Goal: Information Seeking & Learning: Find specific fact

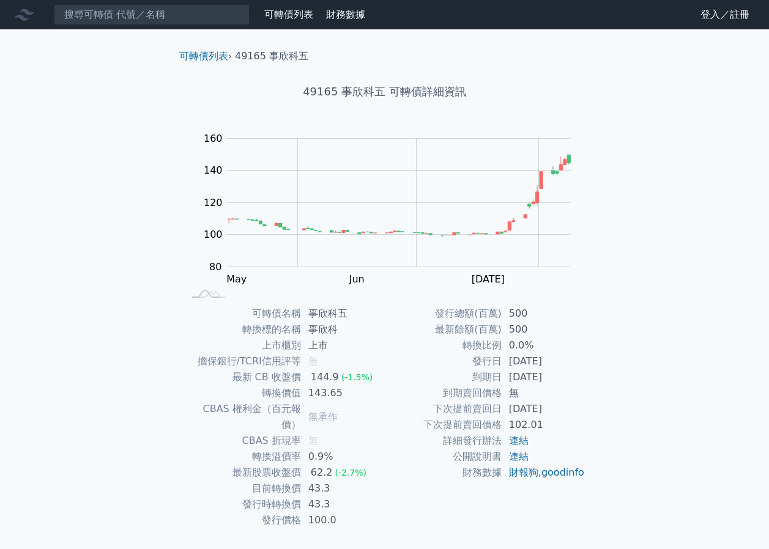
click at [198, 15] on input at bounding box center [152, 14] width 196 height 21
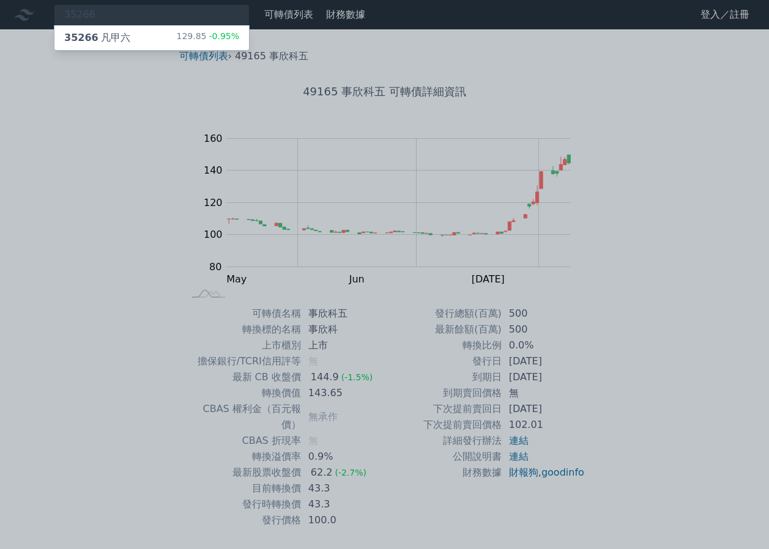
type input "35266"
click at [203, 32] on div "129.85 -0.95%" at bounding box center [207, 38] width 63 height 15
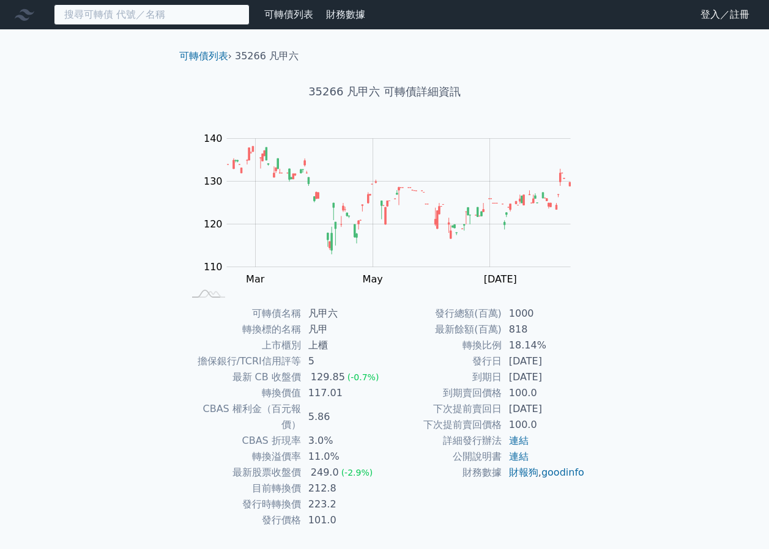
click at [207, 18] on input at bounding box center [152, 14] width 196 height 21
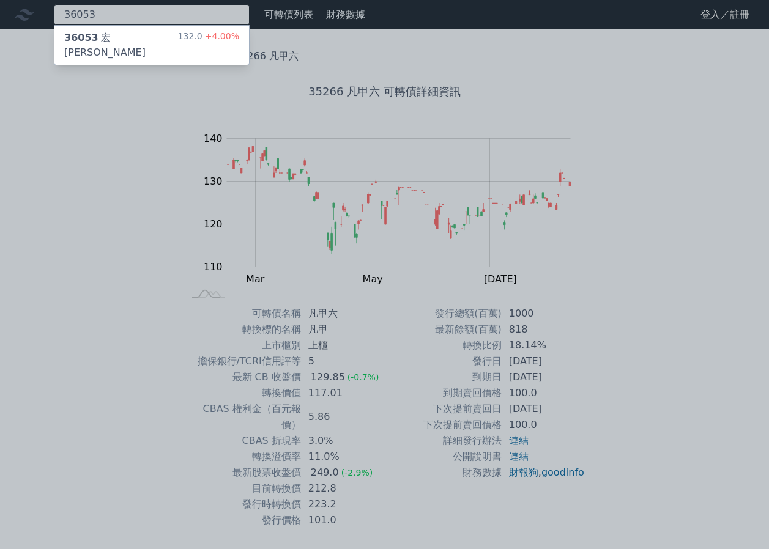
type input "36053"
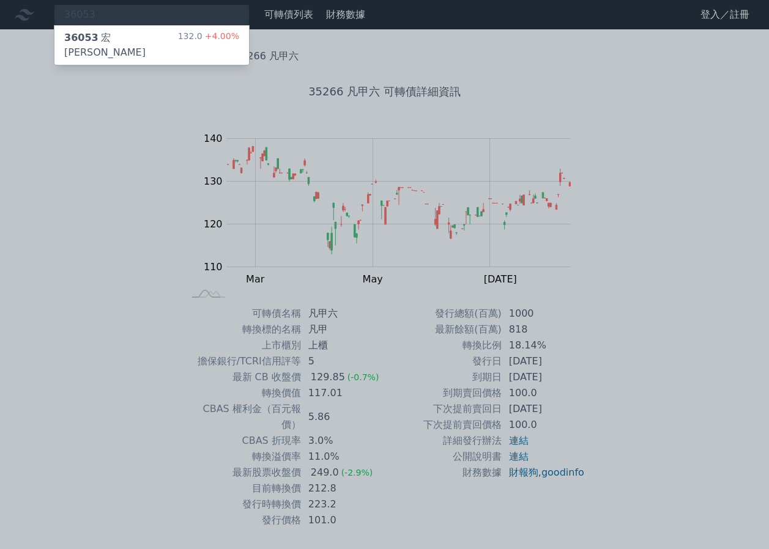
click at [228, 37] on span "+4.00%" at bounding box center [221, 36] width 37 height 10
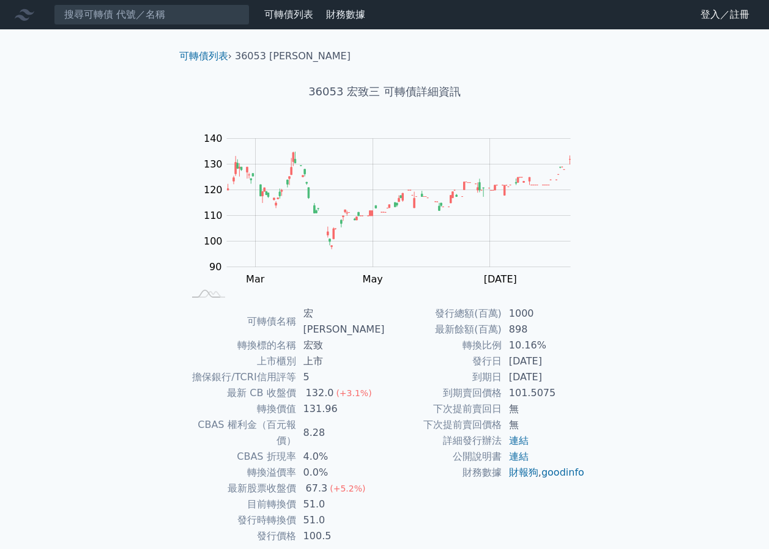
click at [198, 26] on nav "可轉債列表 財務數據 可轉債列表 財務數據 登入／註冊 登入／註冊" at bounding box center [384, 14] width 769 height 29
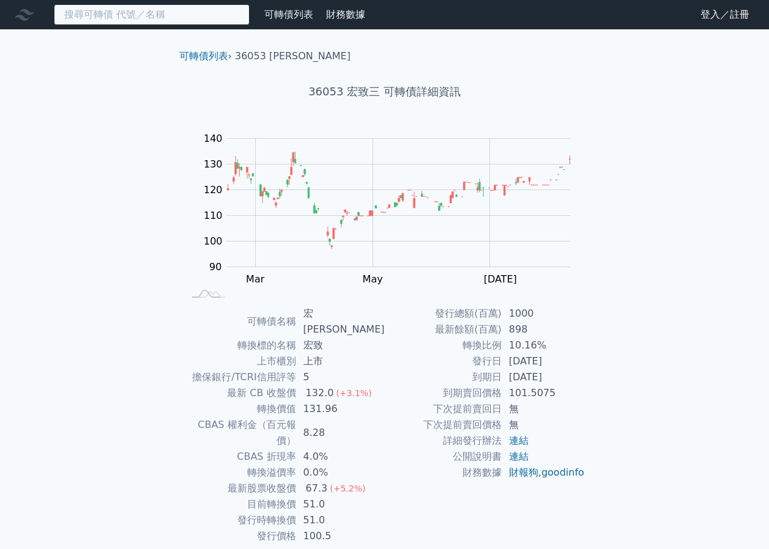
click at [194, 21] on input at bounding box center [152, 14] width 196 height 21
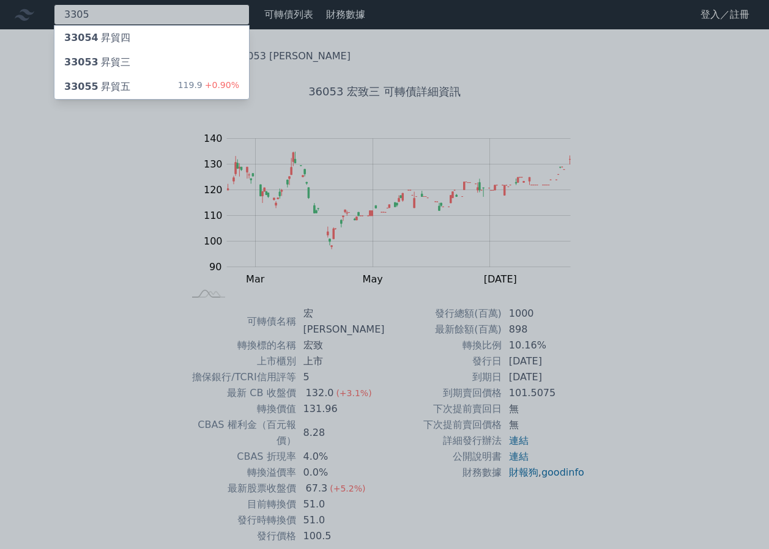
type input "3305"
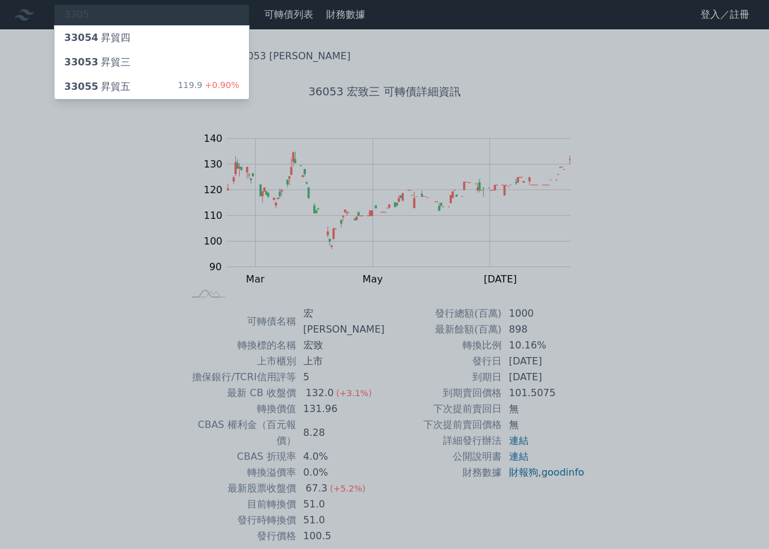
click at [217, 84] on span "+0.90%" at bounding box center [221, 85] width 37 height 10
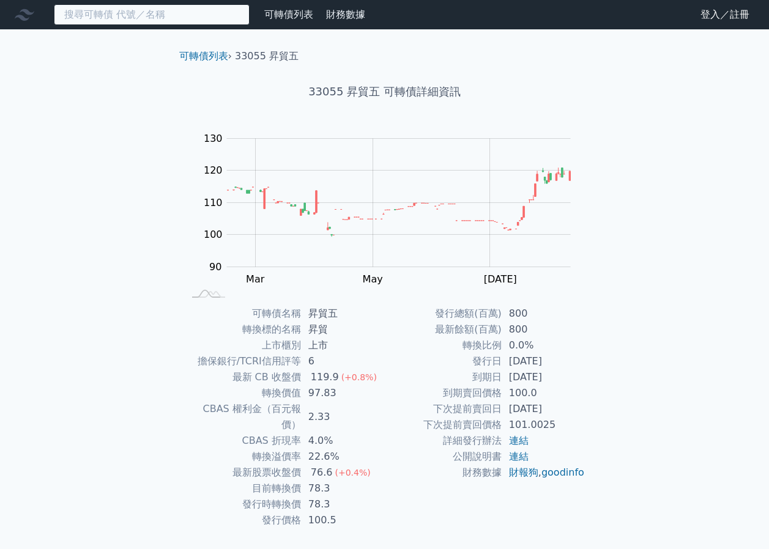
click at [198, 13] on input at bounding box center [152, 14] width 196 height 21
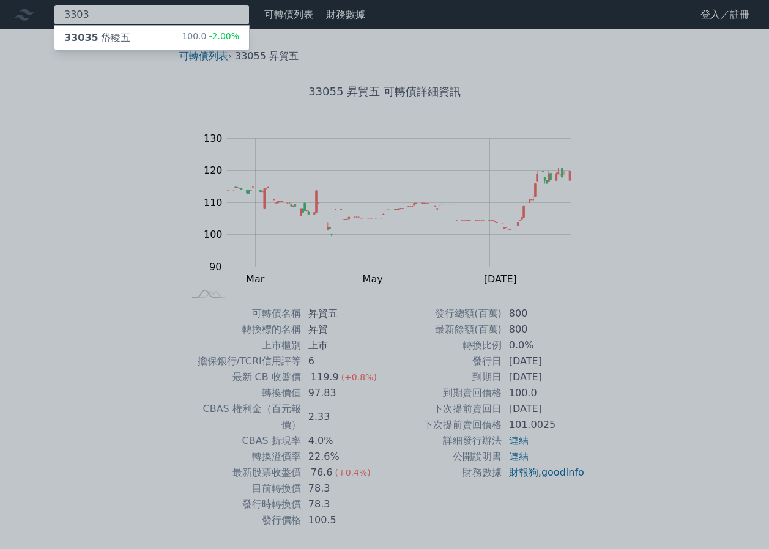
type input "3303"
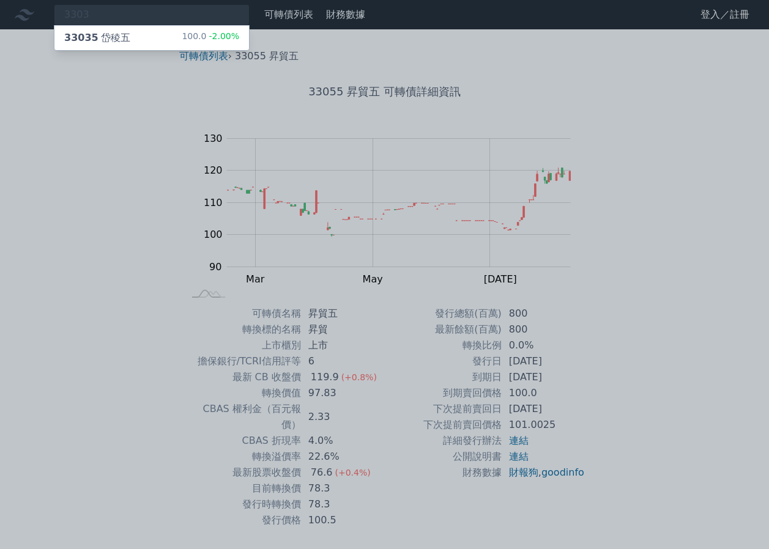
click at [219, 35] on span "-2.00%" at bounding box center [222, 36] width 33 height 10
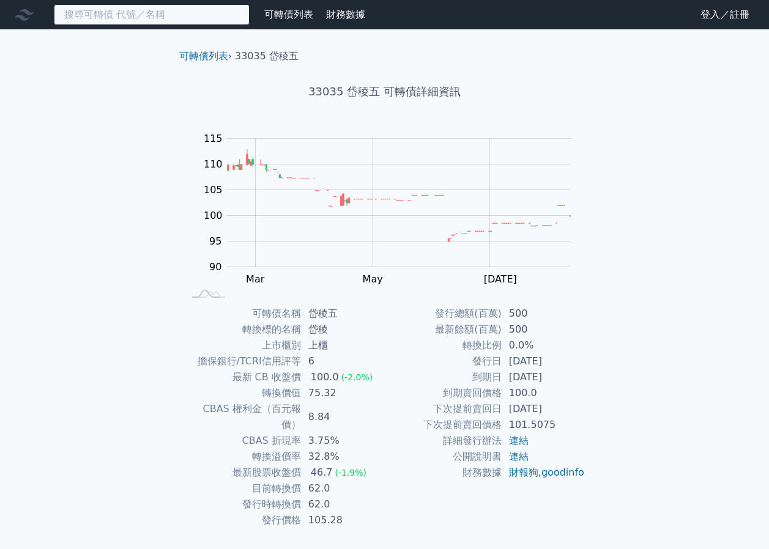
click at [157, 14] on input at bounding box center [152, 14] width 196 height 21
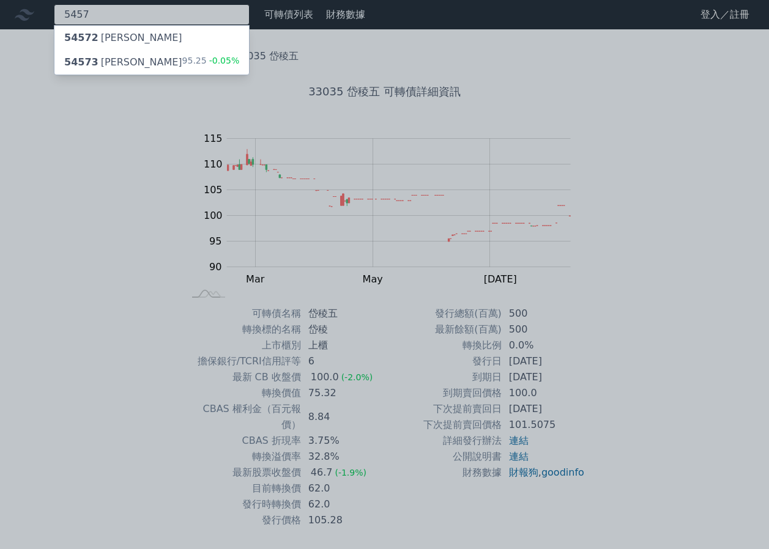
type input "5457"
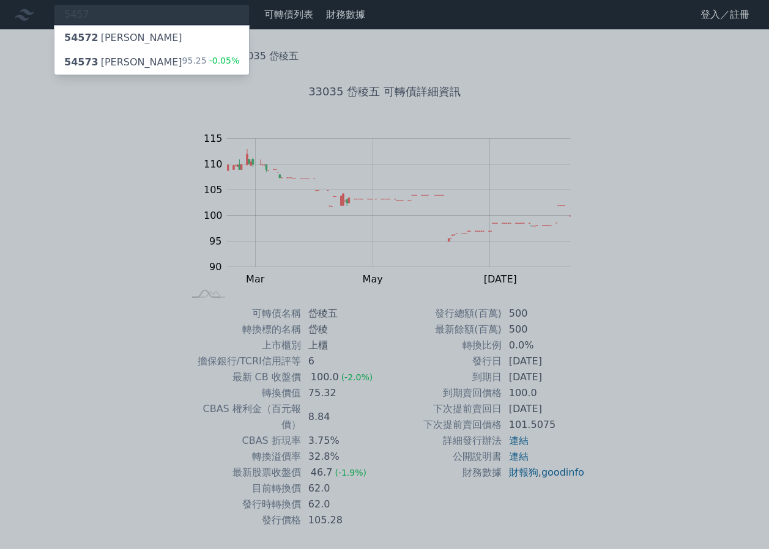
click at [177, 62] on div "54573 宣德三 95.25 -0.05%" at bounding box center [151, 62] width 195 height 24
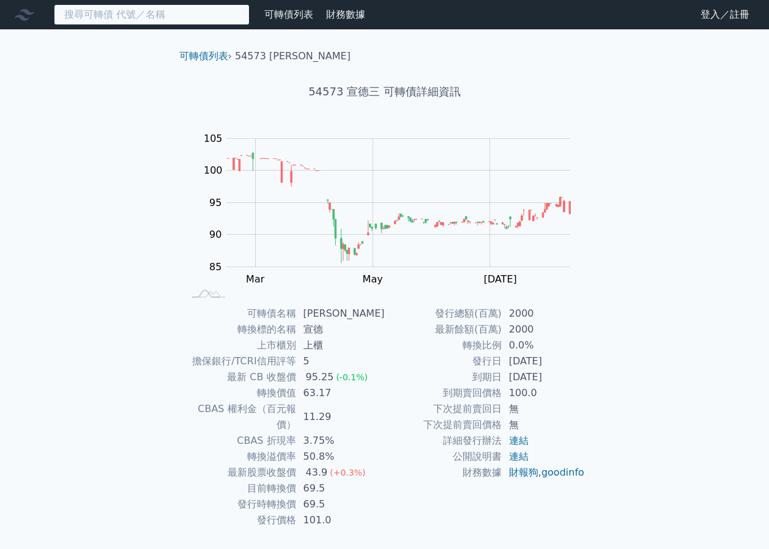
click at [191, 20] on input at bounding box center [152, 14] width 196 height 21
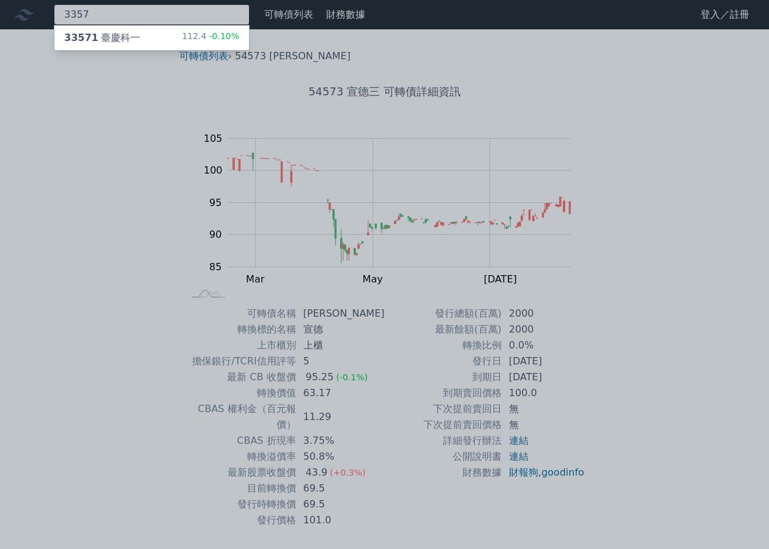
type input "3357"
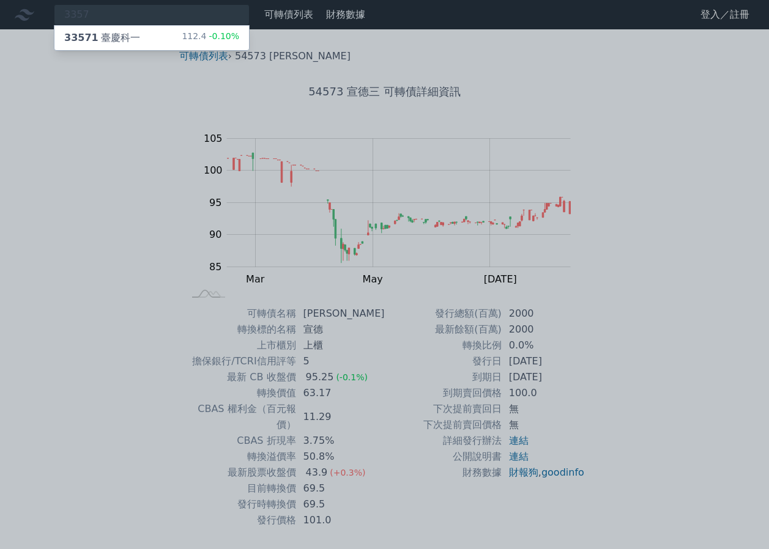
click at [215, 27] on div "33571 臺慶科一 112.4 -0.10%" at bounding box center [151, 38] width 195 height 24
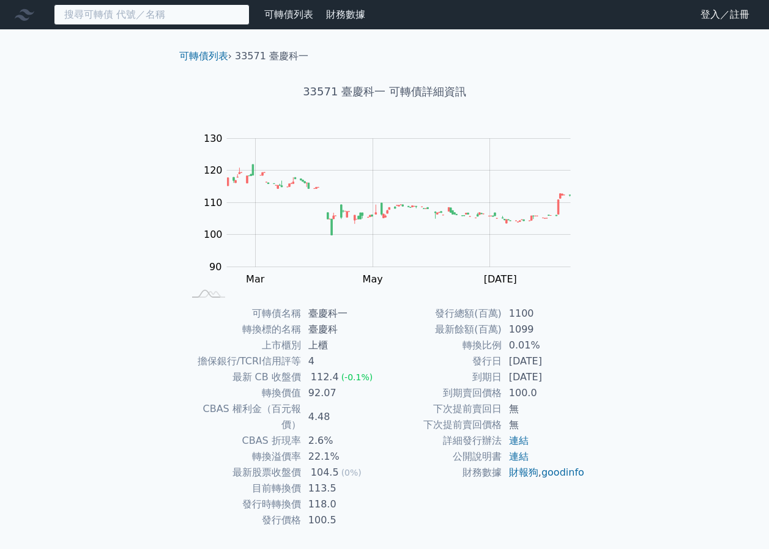
click at [201, 21] on input at bounding box center [152, 14] width 196 height 21
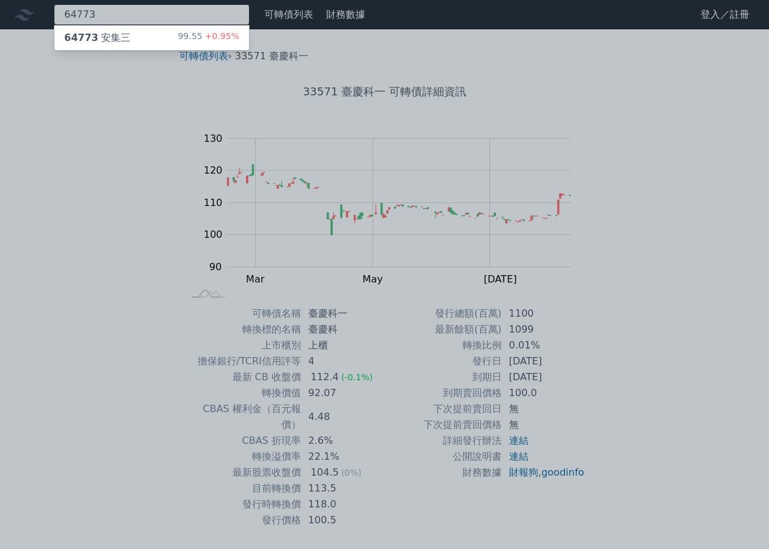
type input "64773"
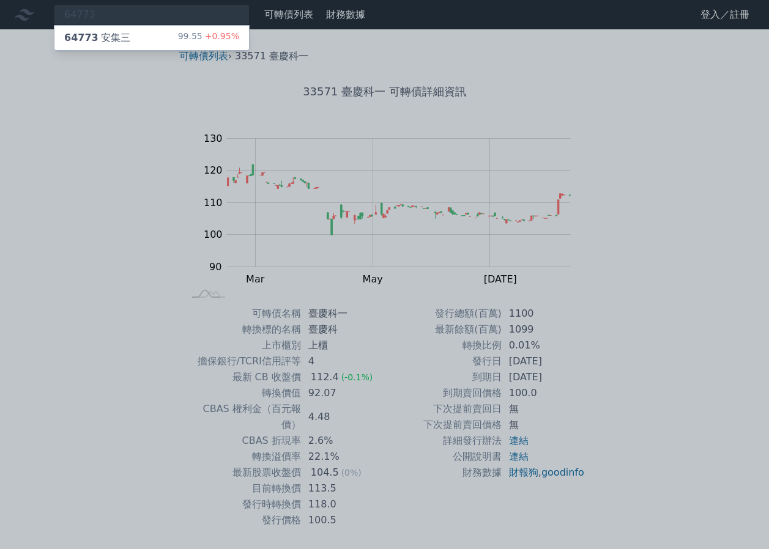
click at [217, 35] on span "+0.95%" at bounding box center [221, 36] width 37 height 10
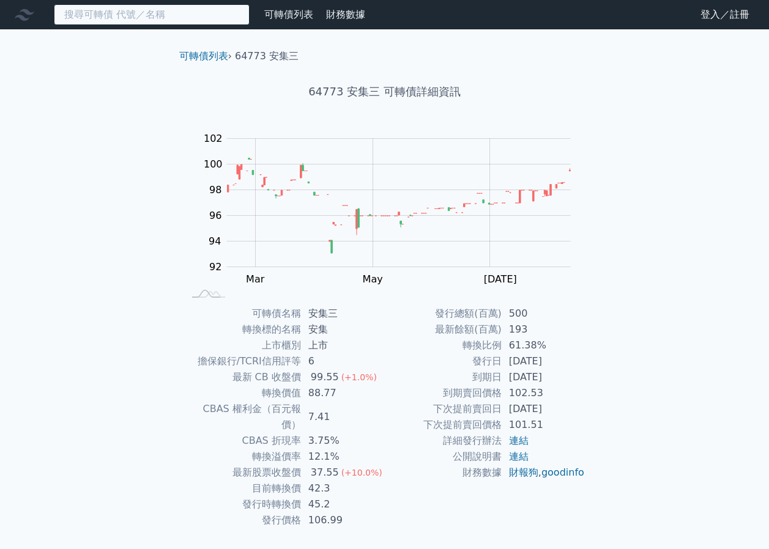
click at [206, 13] on input at bounding box center [152, 14] width 196 height 21
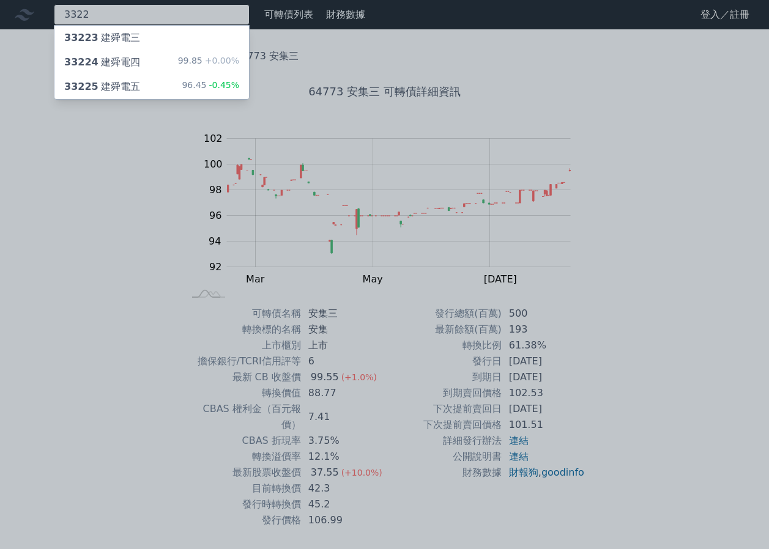
type input "3322"
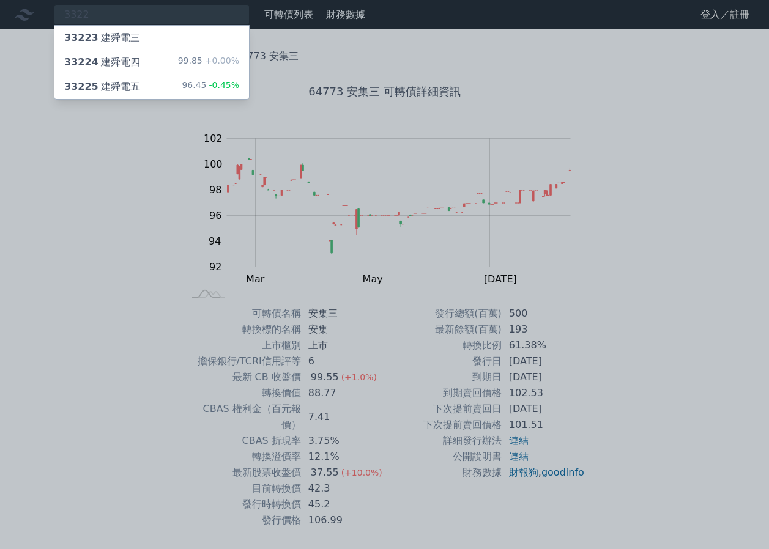
click at [214, 56] on span "+0.00%" at bounding box center [221, 61] width 37 height 10
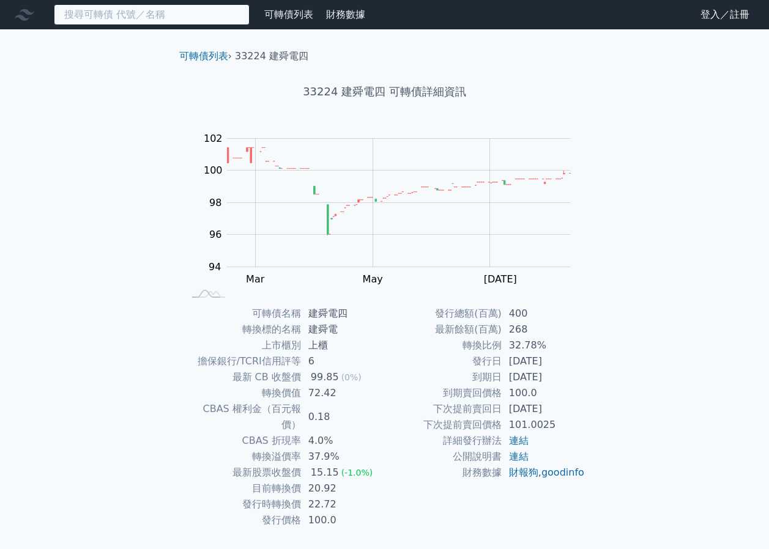
click at [168, 20] on input at bounding box center [152, 14] width 196 height 21
click at [187, 17] on input at bounding box center [152, 14] width 196 height 21
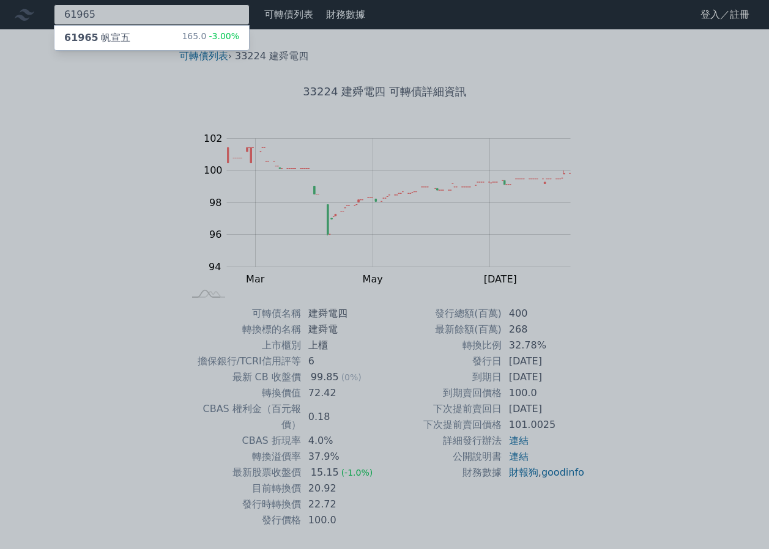
type input "61965"
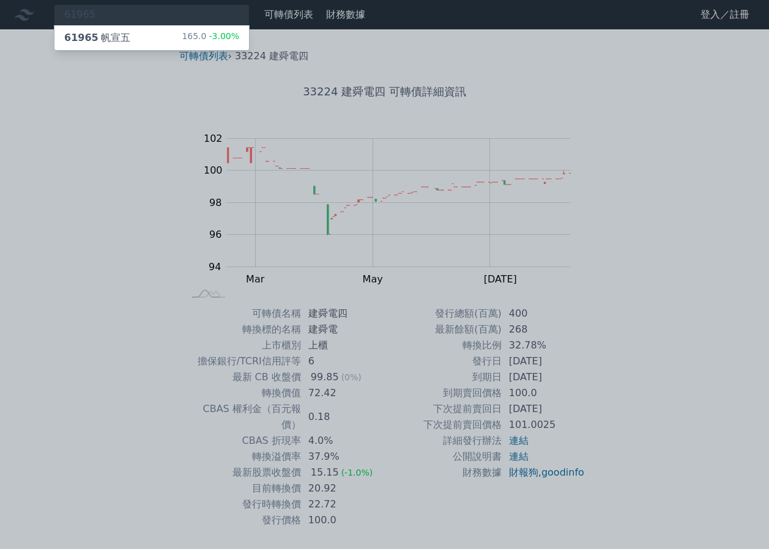
click at [207, 40] on div "165.0 -3.00%" at bounding box center [211, 38] width 58 height 15
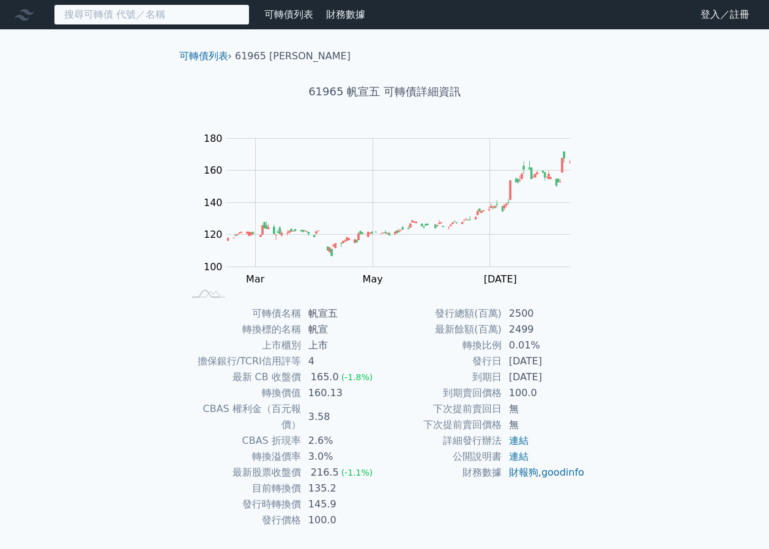
click at [211, 15] on input at bounding box center [152, 14] width 196 height 21
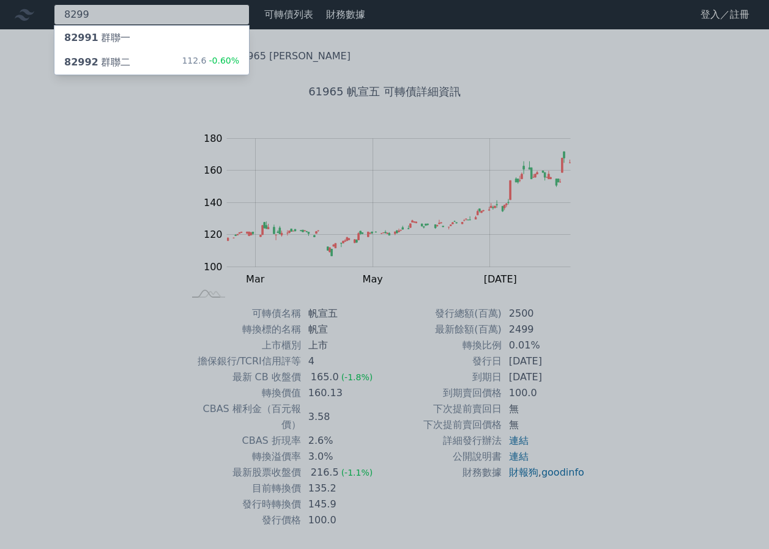
type input "8299"
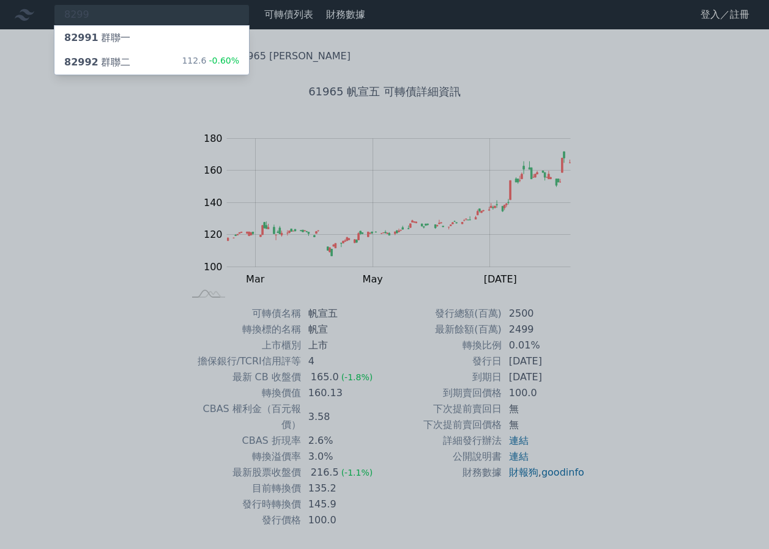
click at [228, 65] on span "-0.60%" at bounding box center [222, 61] width 33 height 10
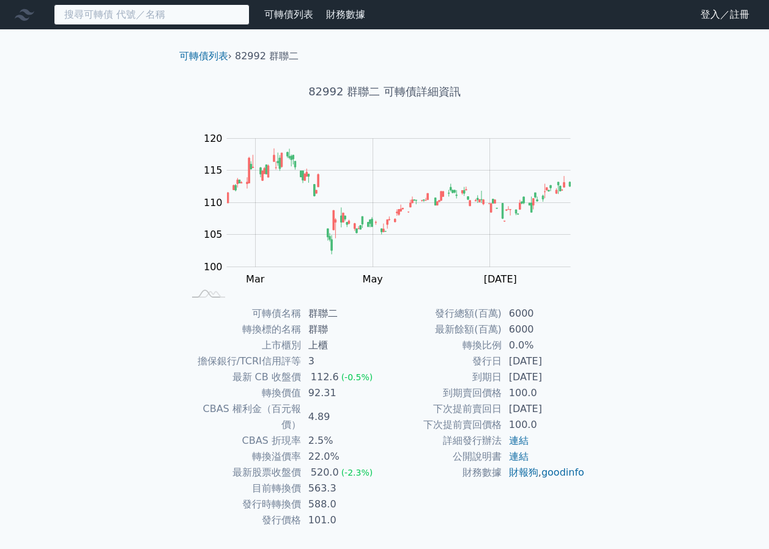
click at [243, 23] on input at bounding box center [152, 14] width 196 height 21
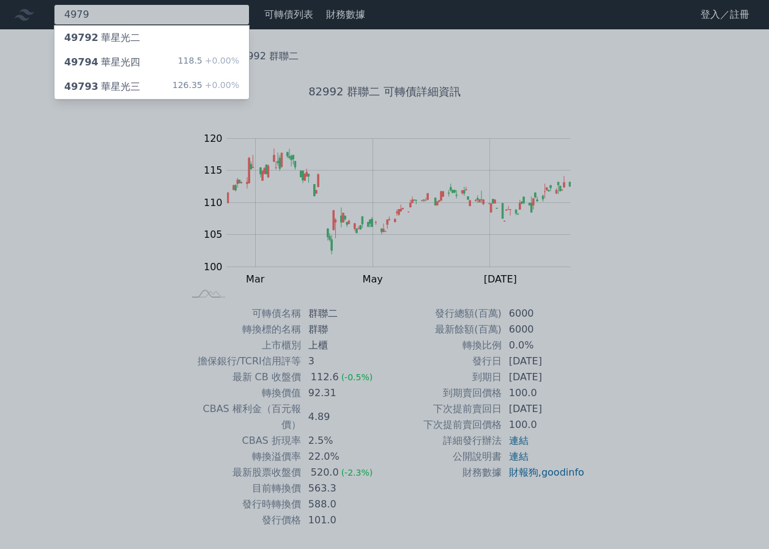
type input "4979"
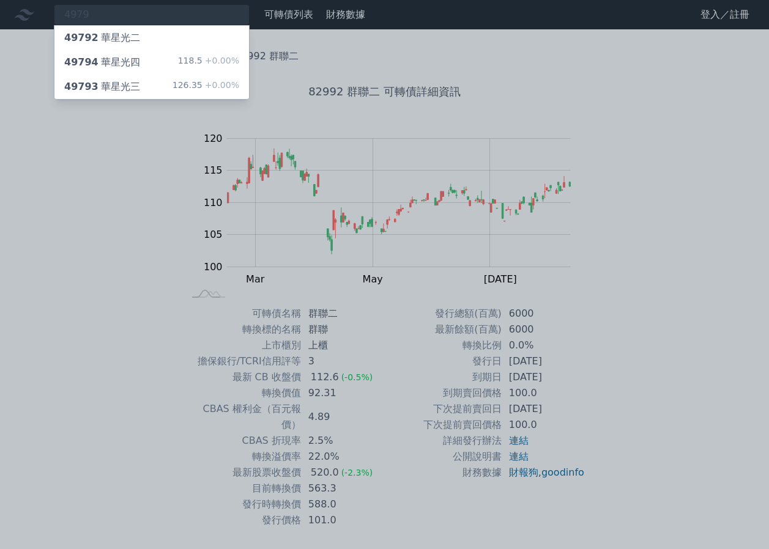
click at [151, 64] on div "49794 華星光四 118.5 +0.00%" at bounding box center [151, 62] width 195 height 24
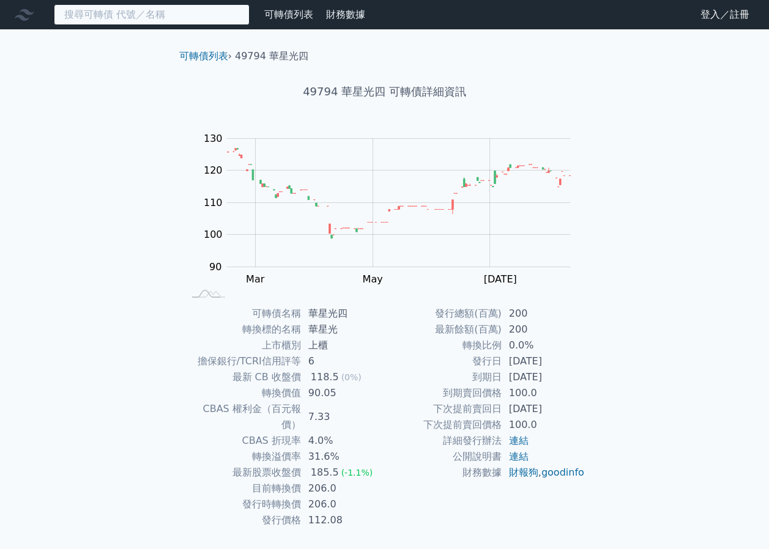
click at [143, 15] on input at bounding box center [152, 14] width 196 height 21
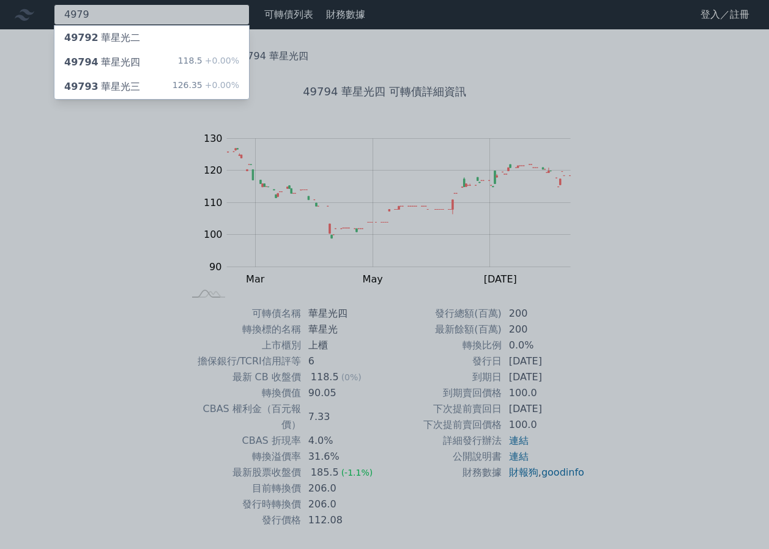
type input "4979"
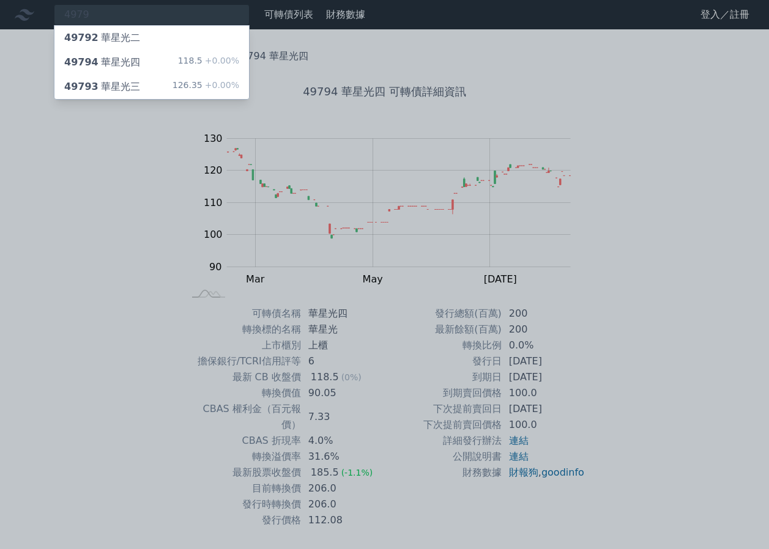
click at [141, 84] on div "49793 華星光三 126.35 +0.00%" at bounding box center [151, 87] width 195 height 24
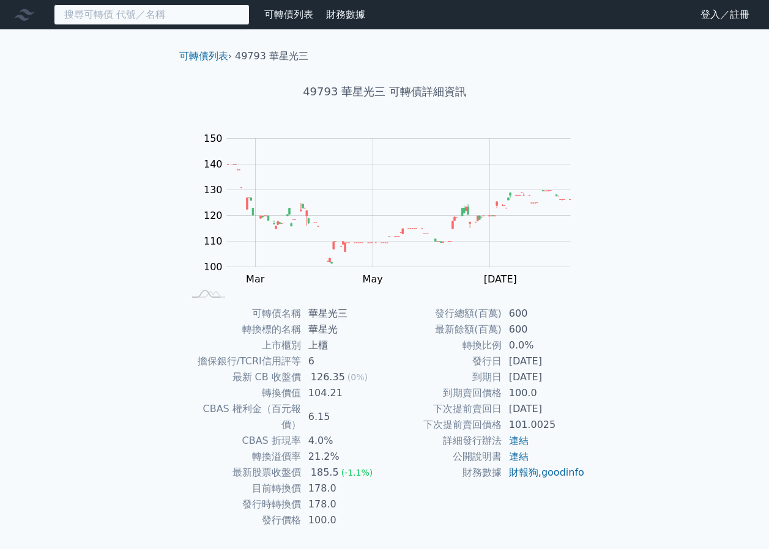
click at [196, 6] on input at bounding box center [152, 14] width 196 height 21
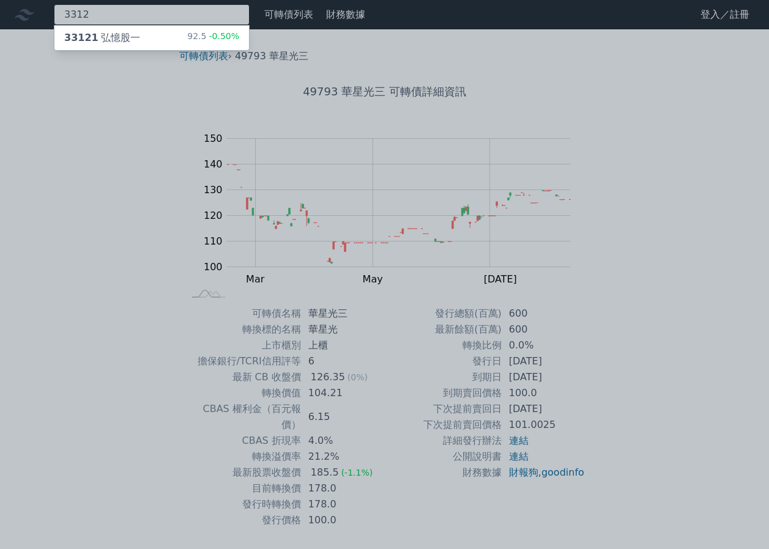
type input "3312"
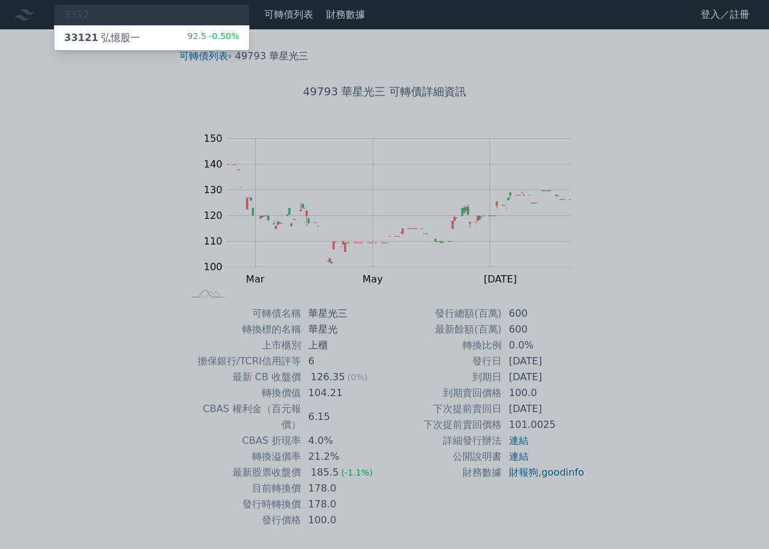
click at [116, 36] on div "33121 弘憶股一" at bounding box center [102, 38] width 76 height 15
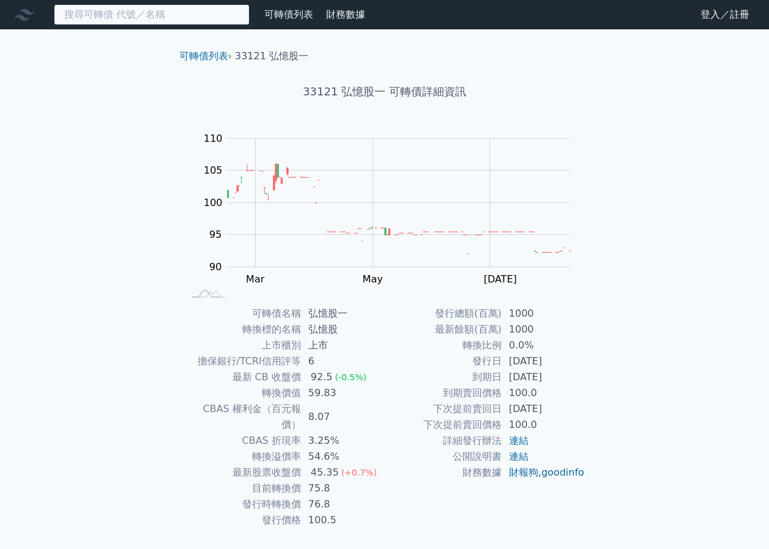
click at [169, 6] on input at bounding box center [152, 14] width 196 height 21
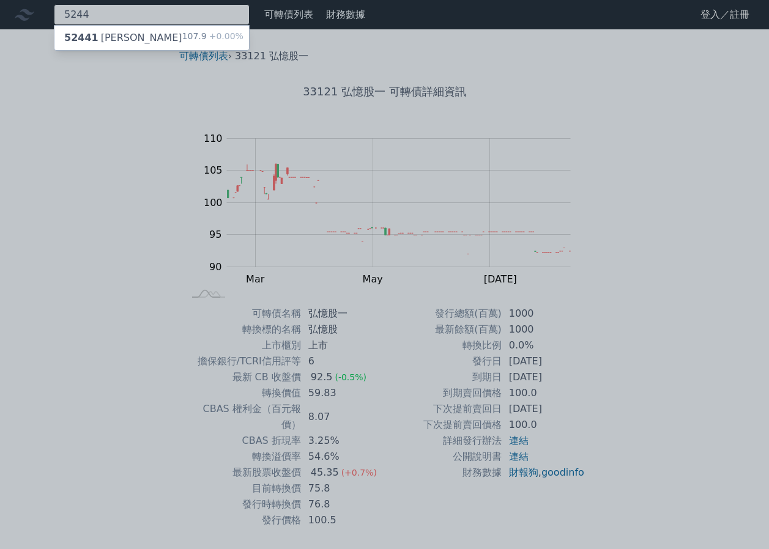
type input "5244"
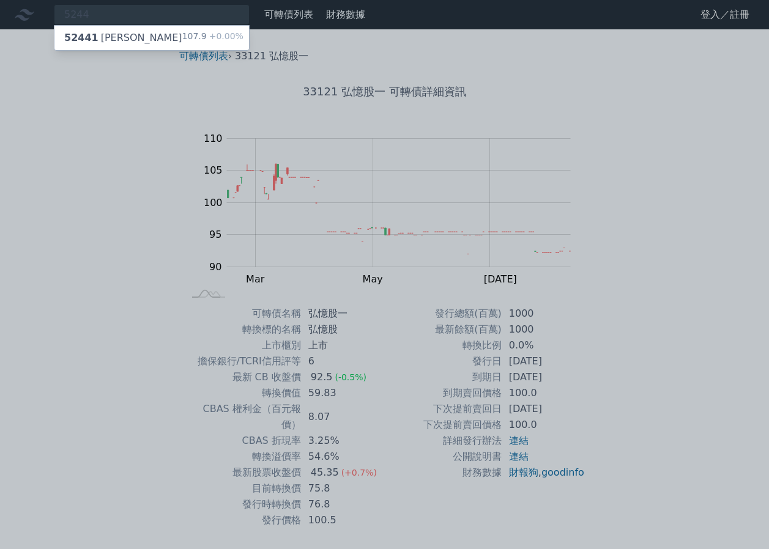
click at [187, 31] on div "107.9 +0.00%" at bounding box center [212, 38] width 61 height 15
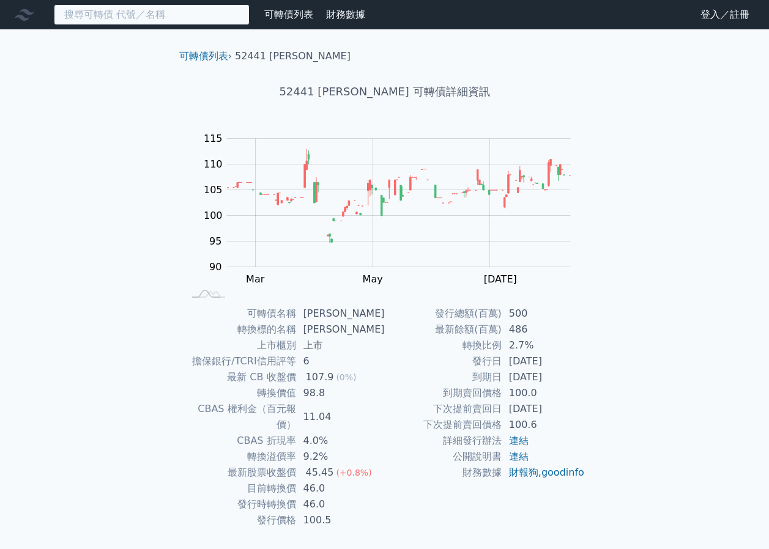
click at [190, 20] on input at bounding box center [152, 14] width 196 height 21
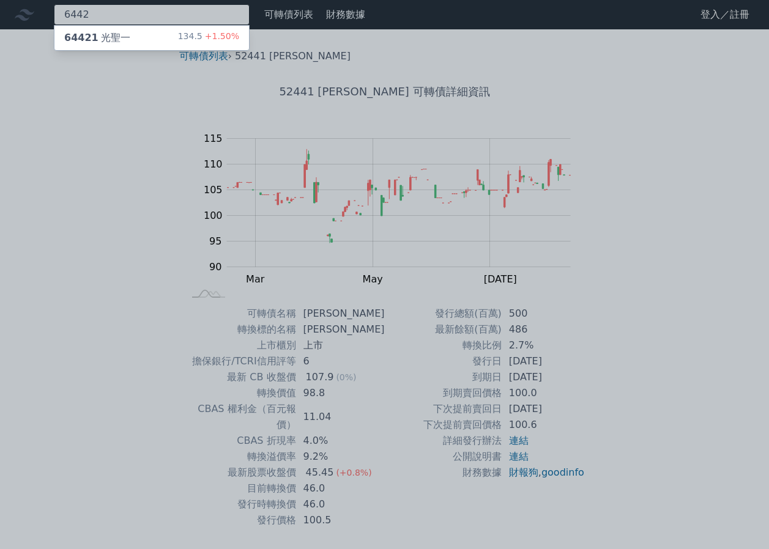
type input "6442"
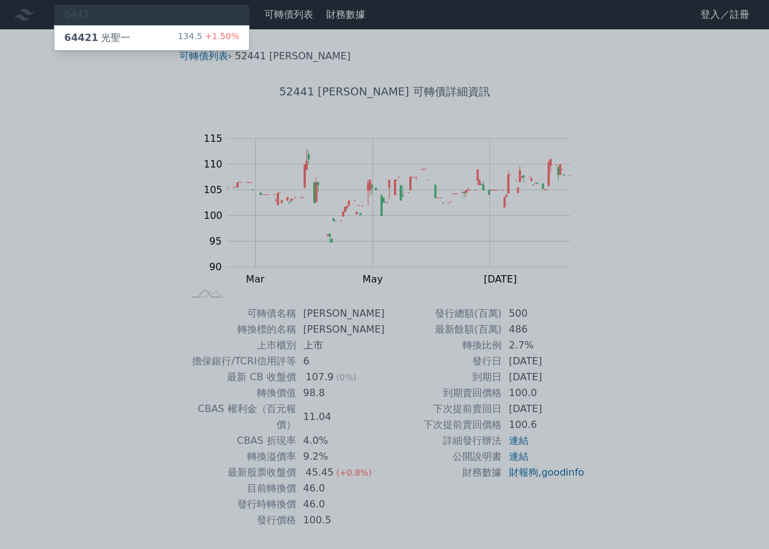
click at [214, 30] on div "64421 光聖一 134.5 +1.50%" at bounding box center [151, 38] width 195 height 24
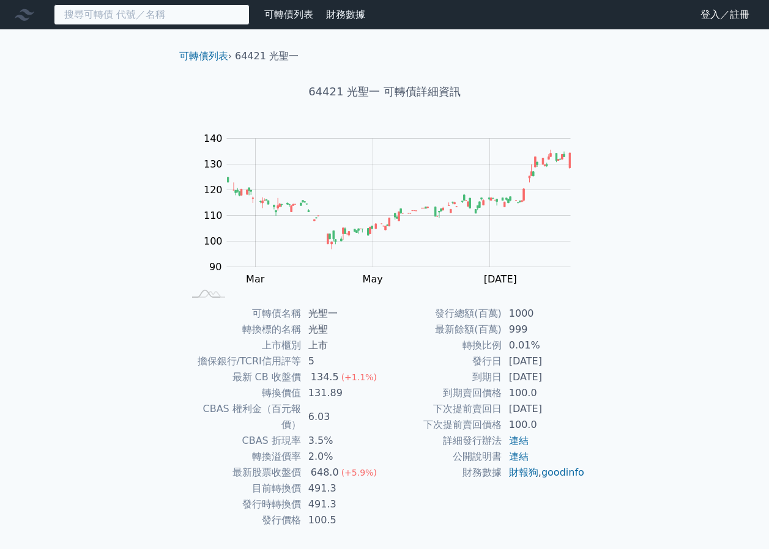
click at [192, 12] on input at bounding box center [152, 14] width 196 height 21
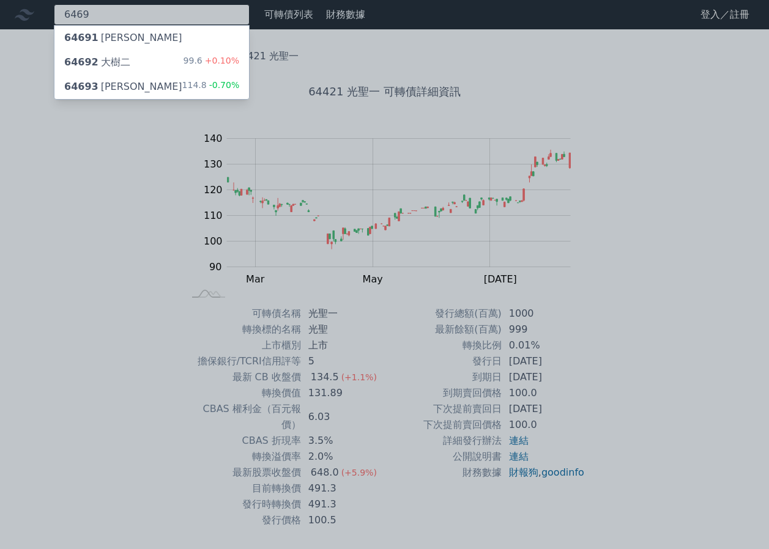
type input "6469"
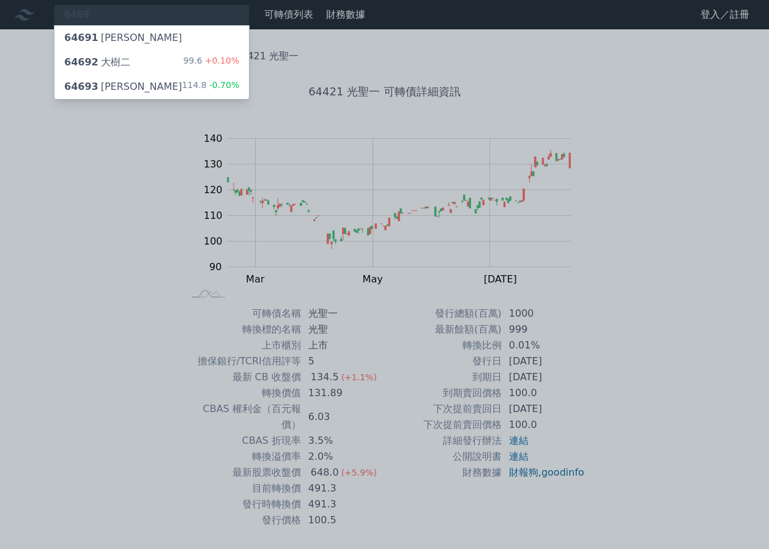
click at [208, 86] on div "114.8 -0.70%" at bounding box center [211, 87] width 58 height 15
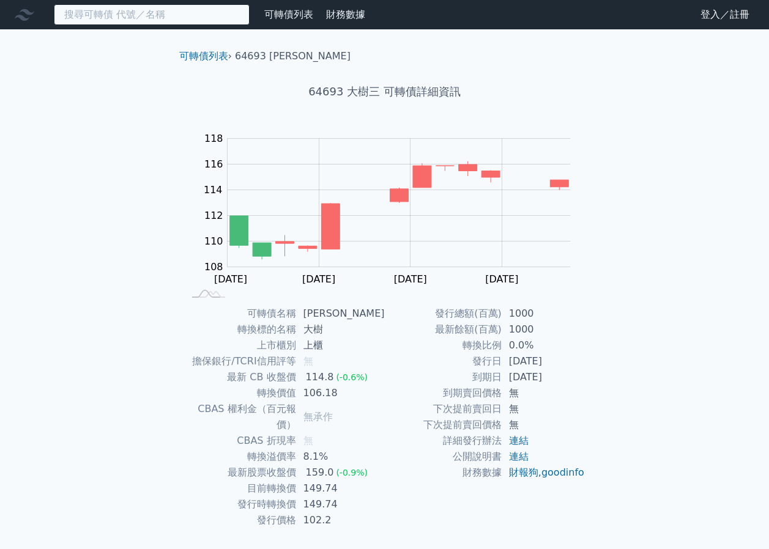
click at [154, 15] on input at bounding box center [152, 14] width 196 height 21
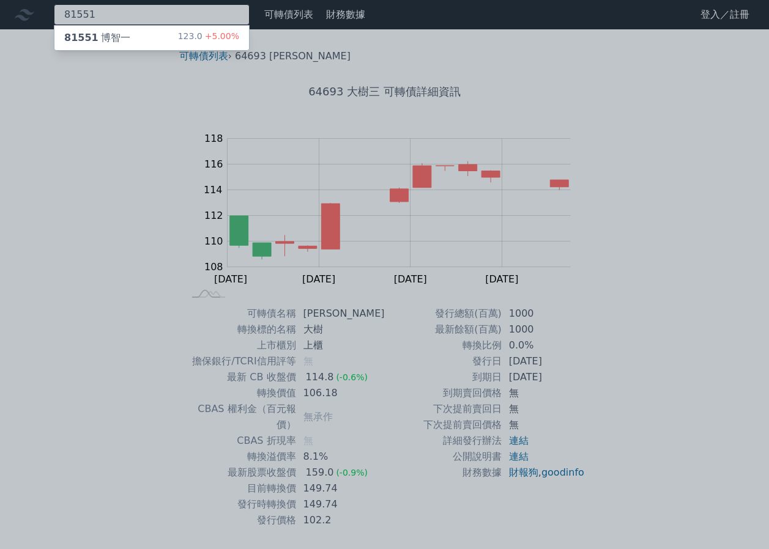
type input "81551"
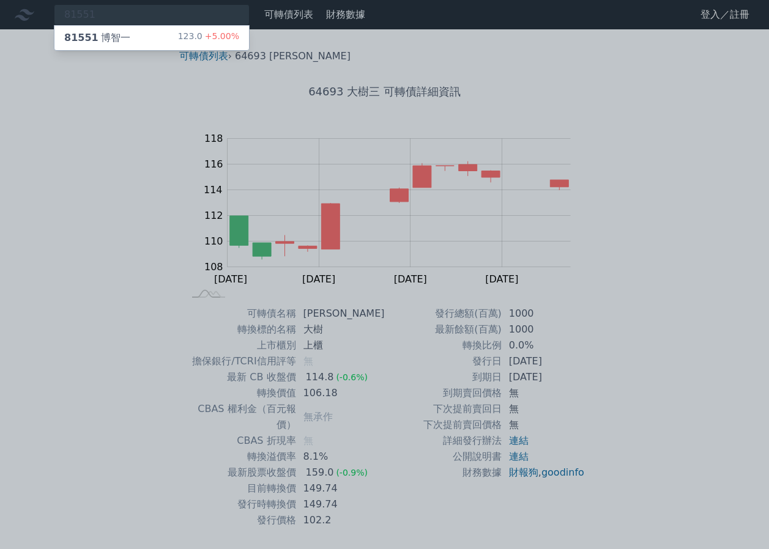
click at [137, 41] on div "81551 [PERSON_NAME] 123.0 +5.00%" at bounding box center [151, 38] width 195 height 24
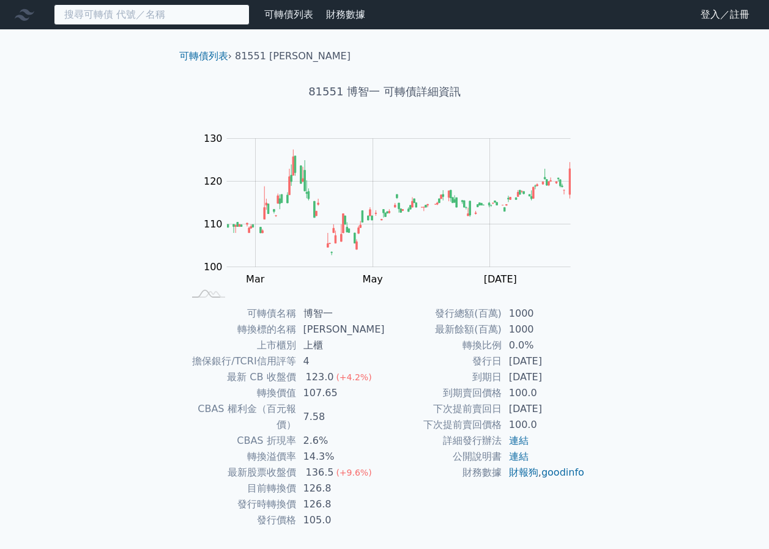
click at [215, 15] on input at bounding box center [152, 14] width 196 height 21
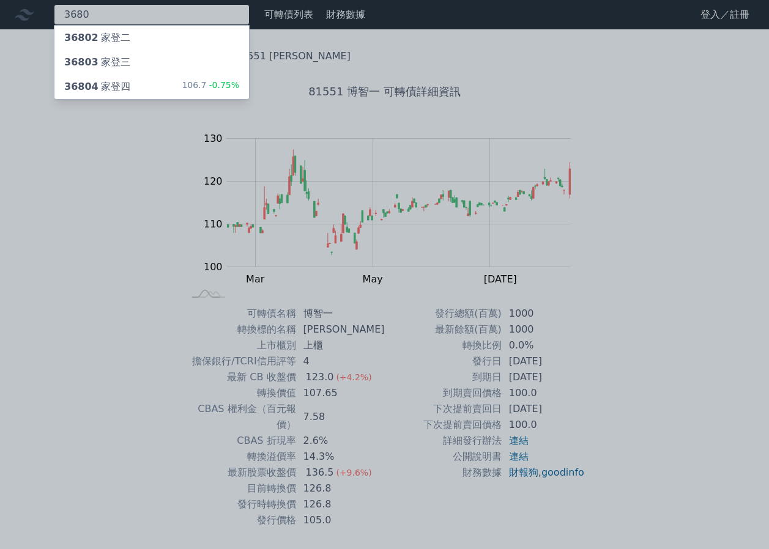
type input "3680"
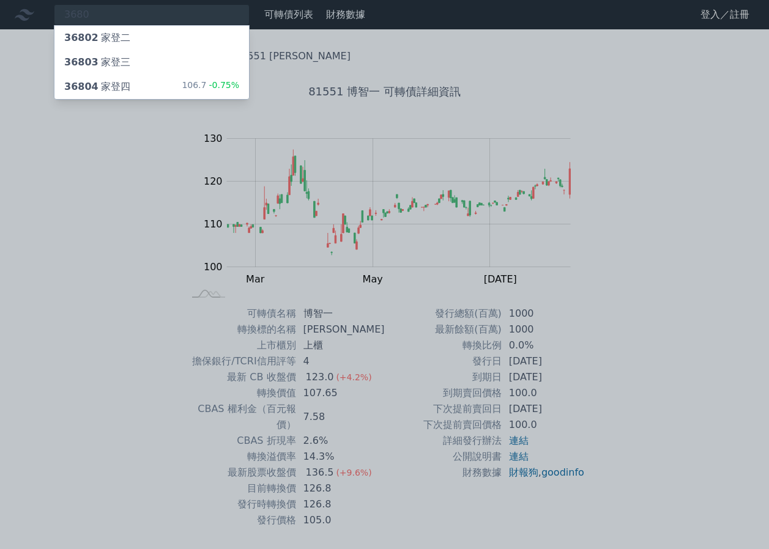
click at [224, 75] on div "36804 家登四 106.7 -0.75%" at bounding box center [151, 87] width 195 height 24
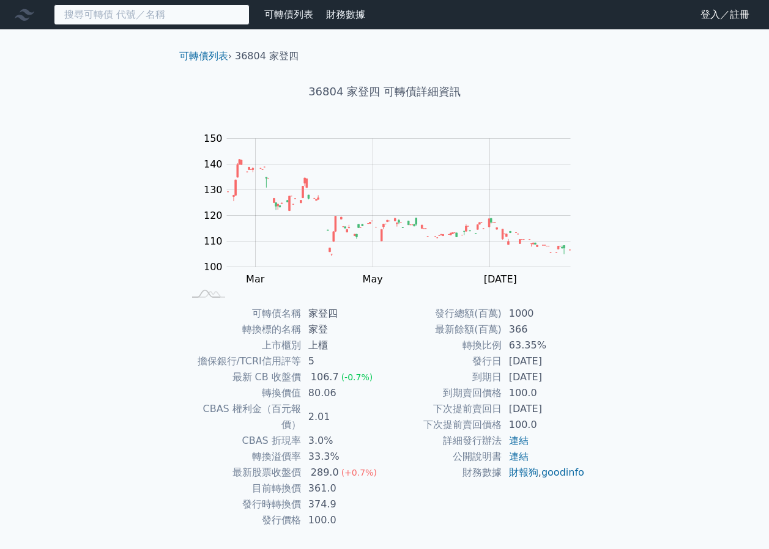
click at [176, 24] on input at bounding box center [152, 14] width 196 height 21
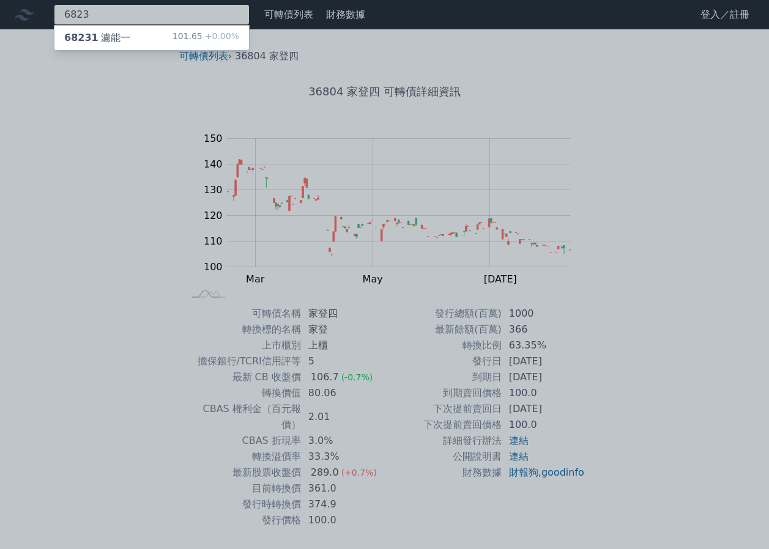
type input "6823"
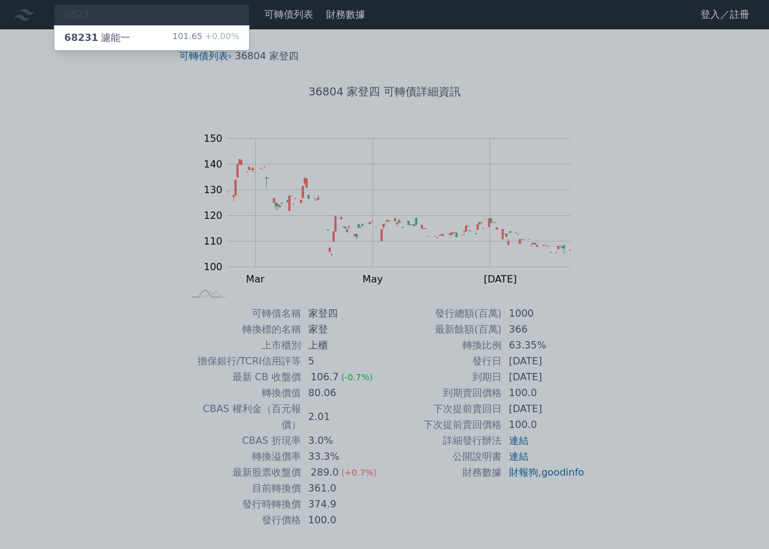
click at [195, 34] on div "101.65 +0.00%" at bounding box center [206, 38] width 67 height 15
